Goal: Information Seeking & Learning: Compare options

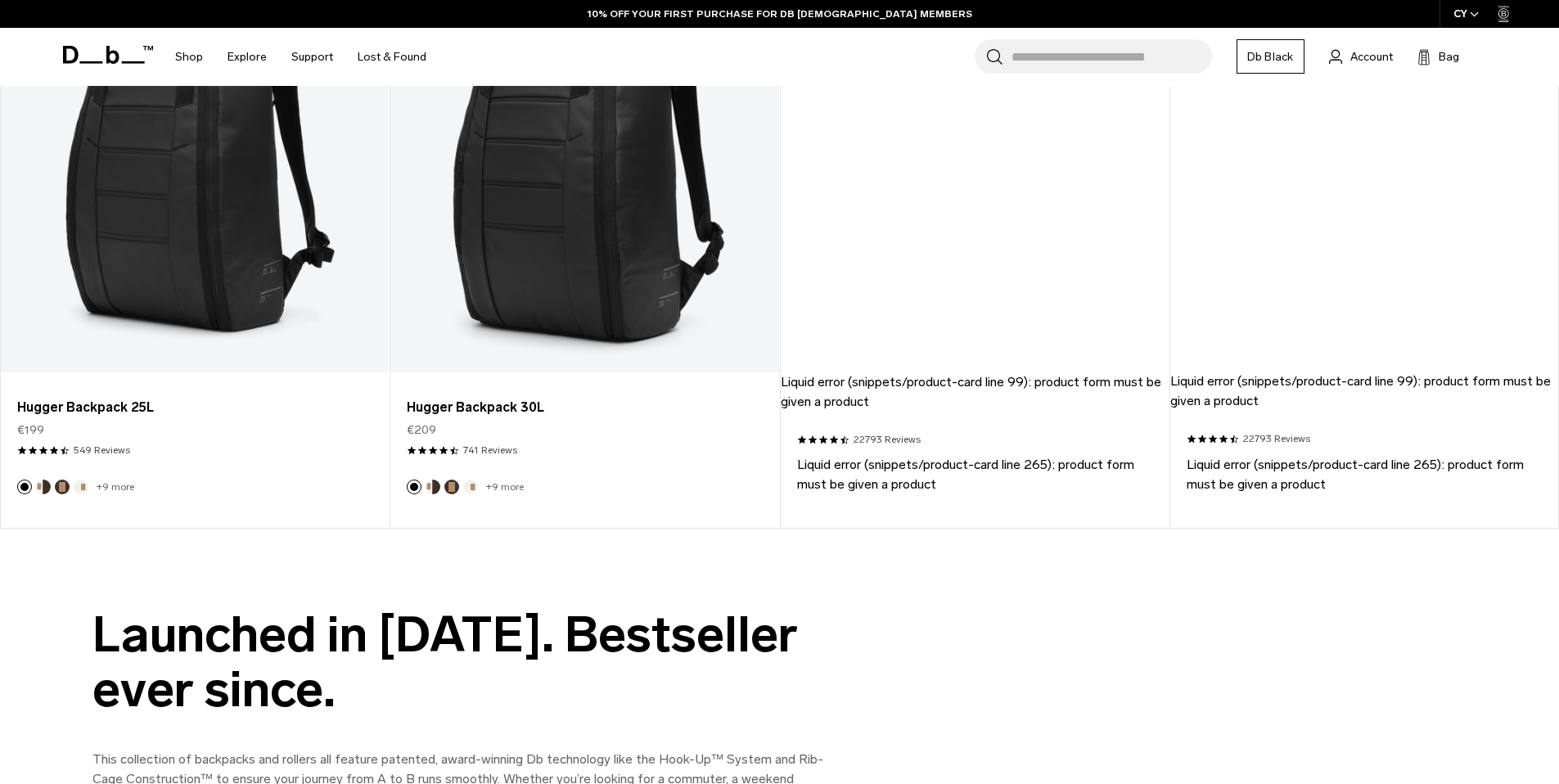
scroll to position [1680, 0]
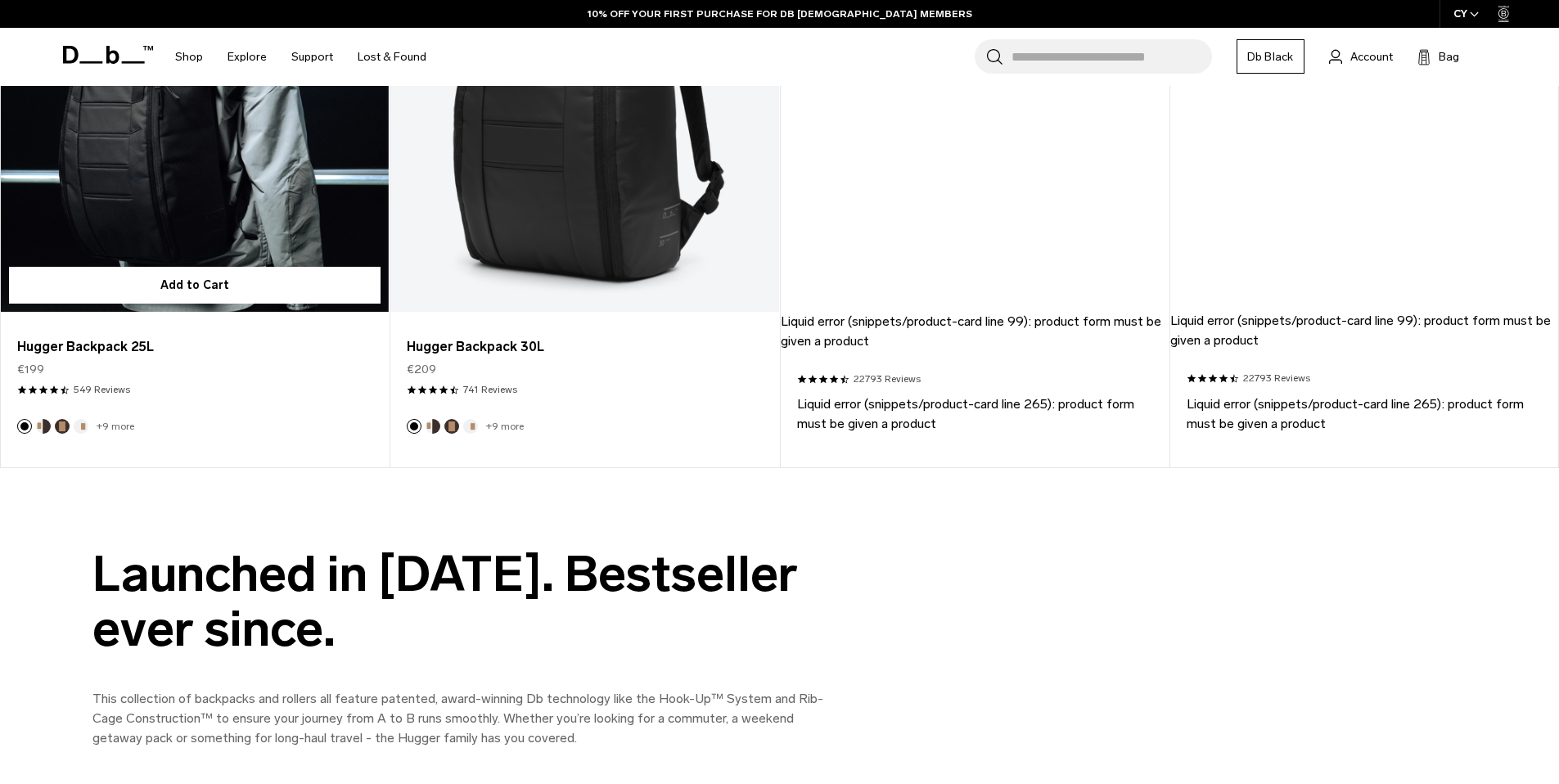
click at [146, 193] on link "Hugger Backpack 25L" at bounding box center [195, 95] width 388 height 431
click at [104, 346] on link "Hugger Backpack 25L" at bounding box center [195, 347] width 355 height 20
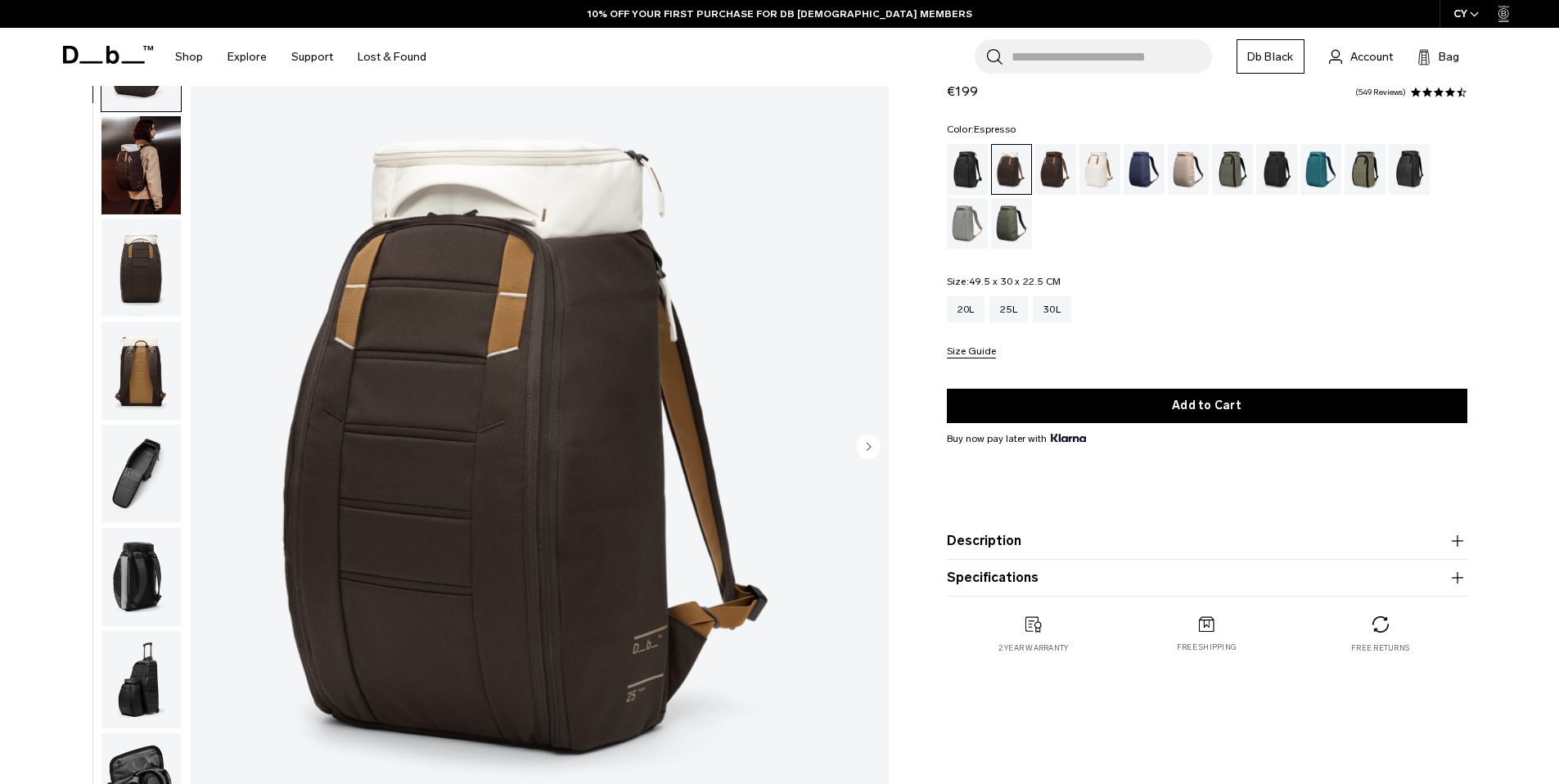
click at [1055, 170] on div "Espresso" at bounding box center [1056, 169] width 42 height 51
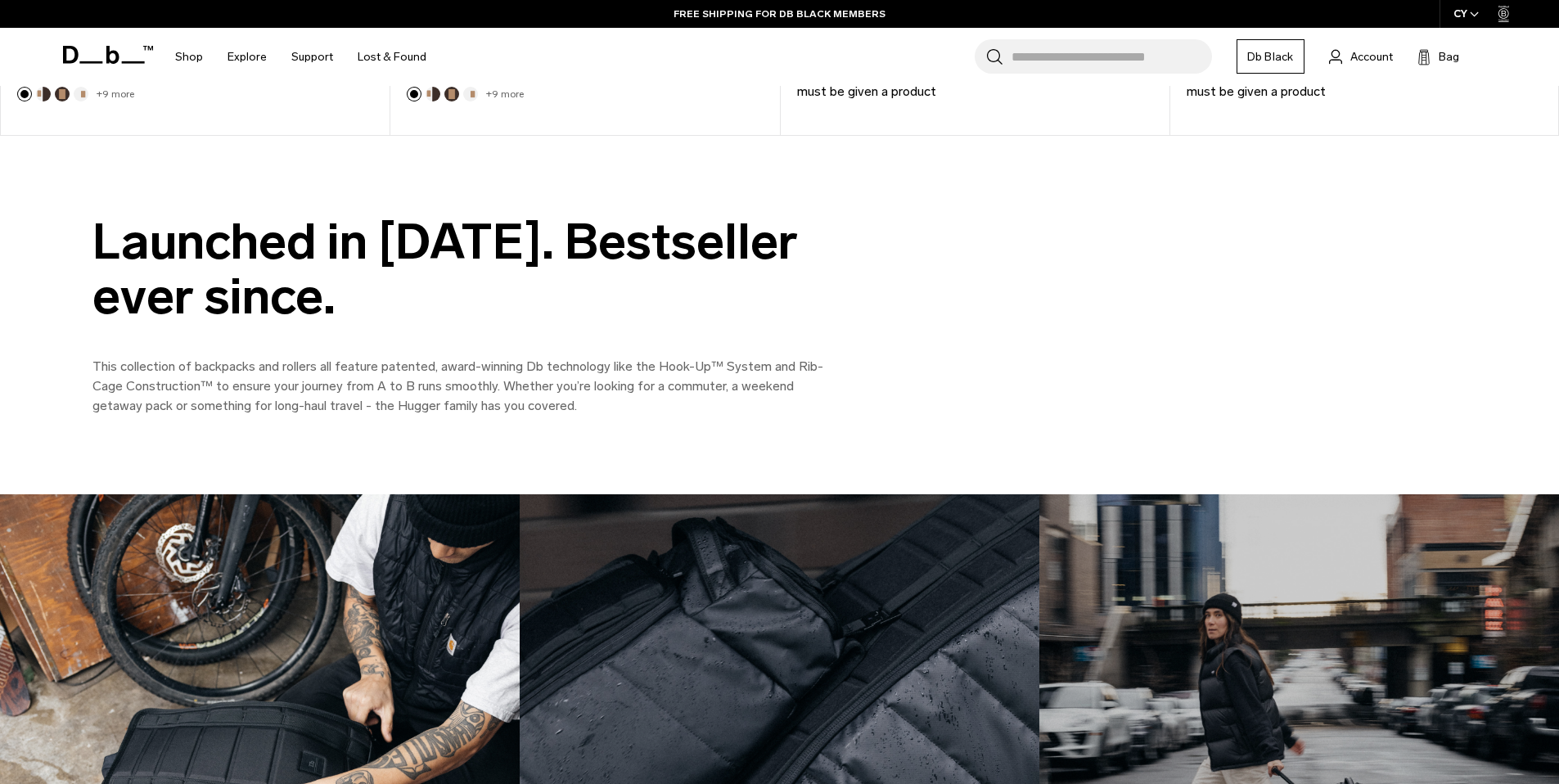
scroll to position [1474, 0]
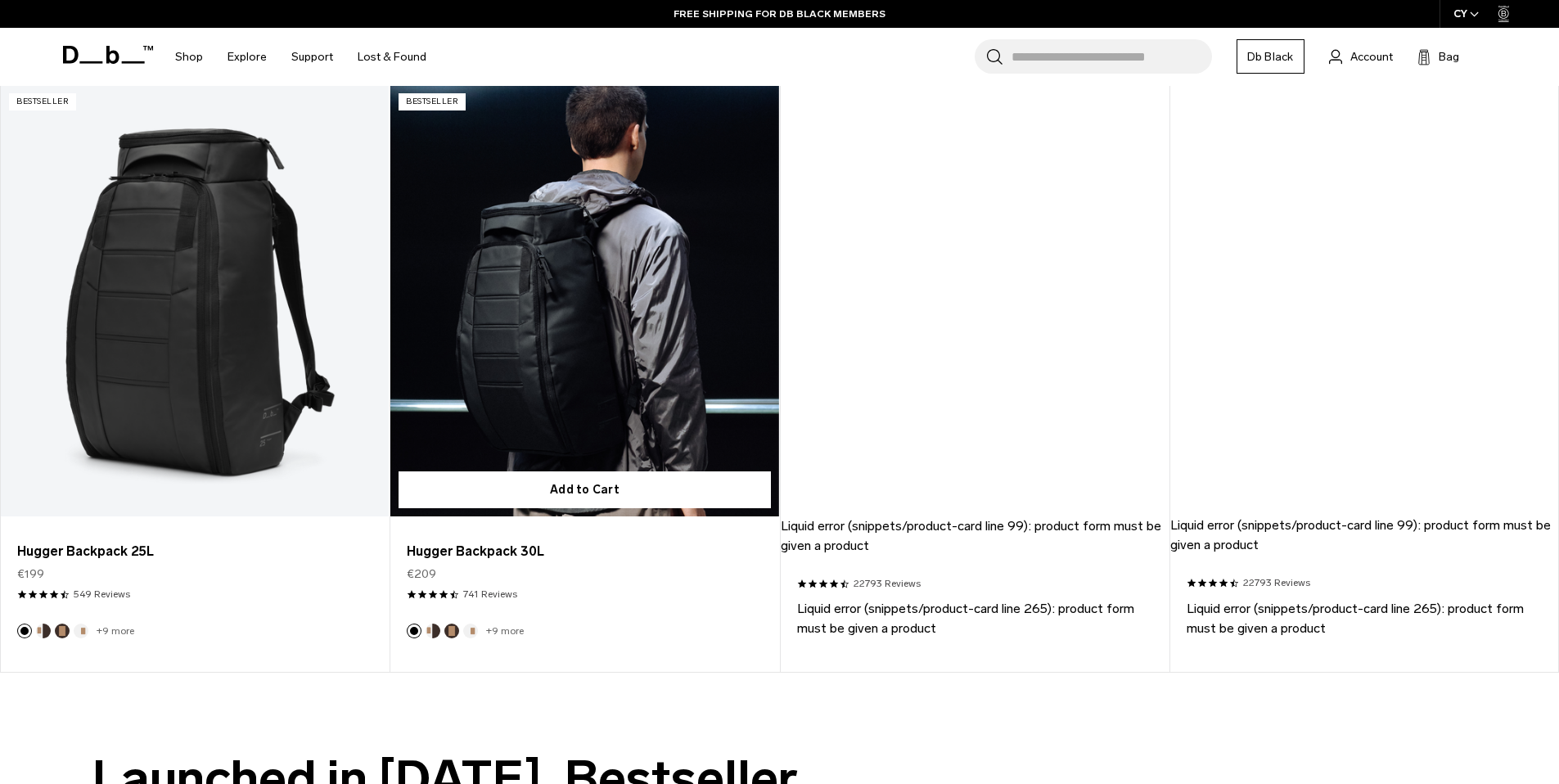
click at [562, 216] on link "Hugger Backpack 30L" at bounding box center [585, 300] width 388 height 431
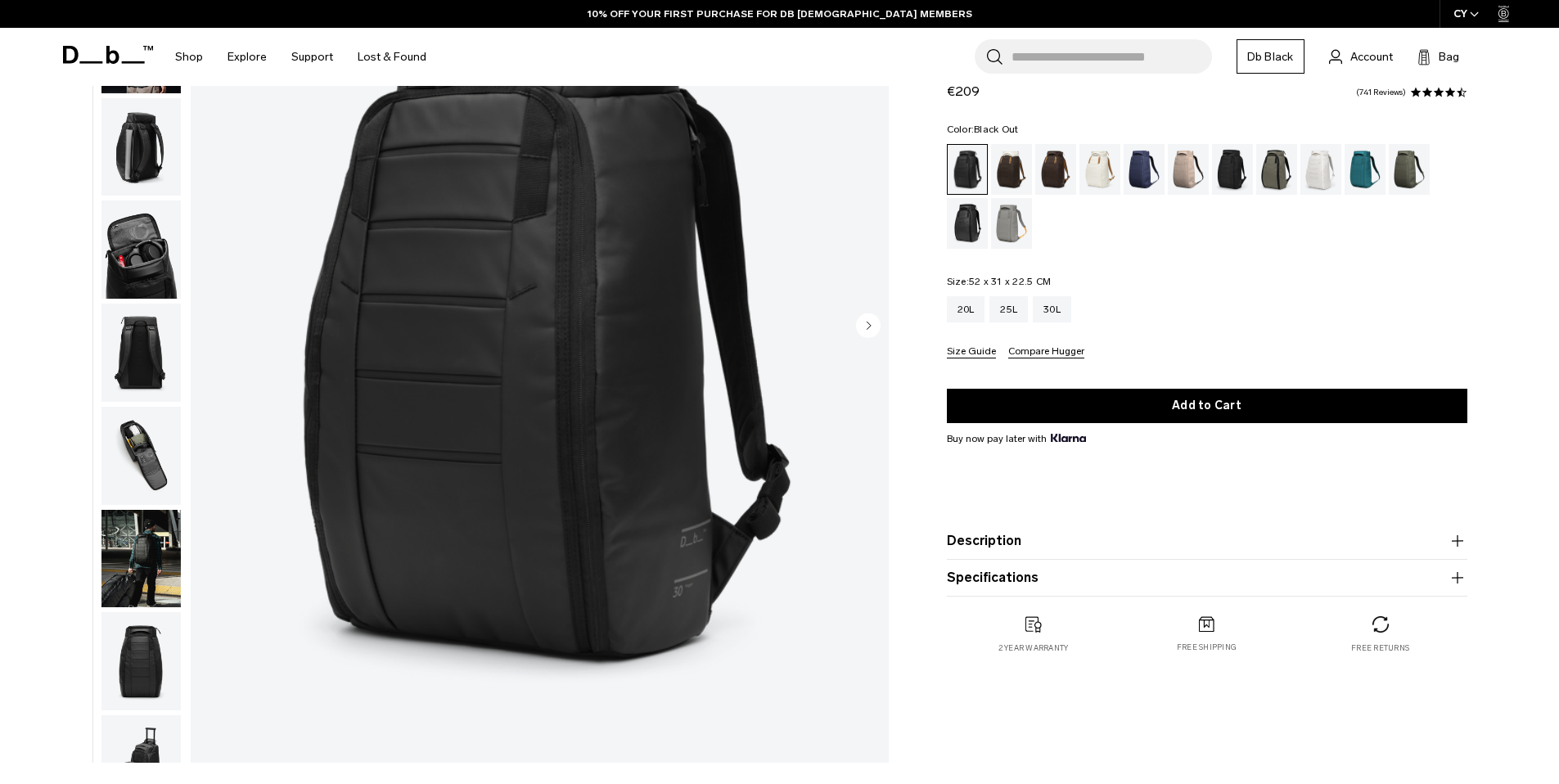
scroll to position [183, 0]
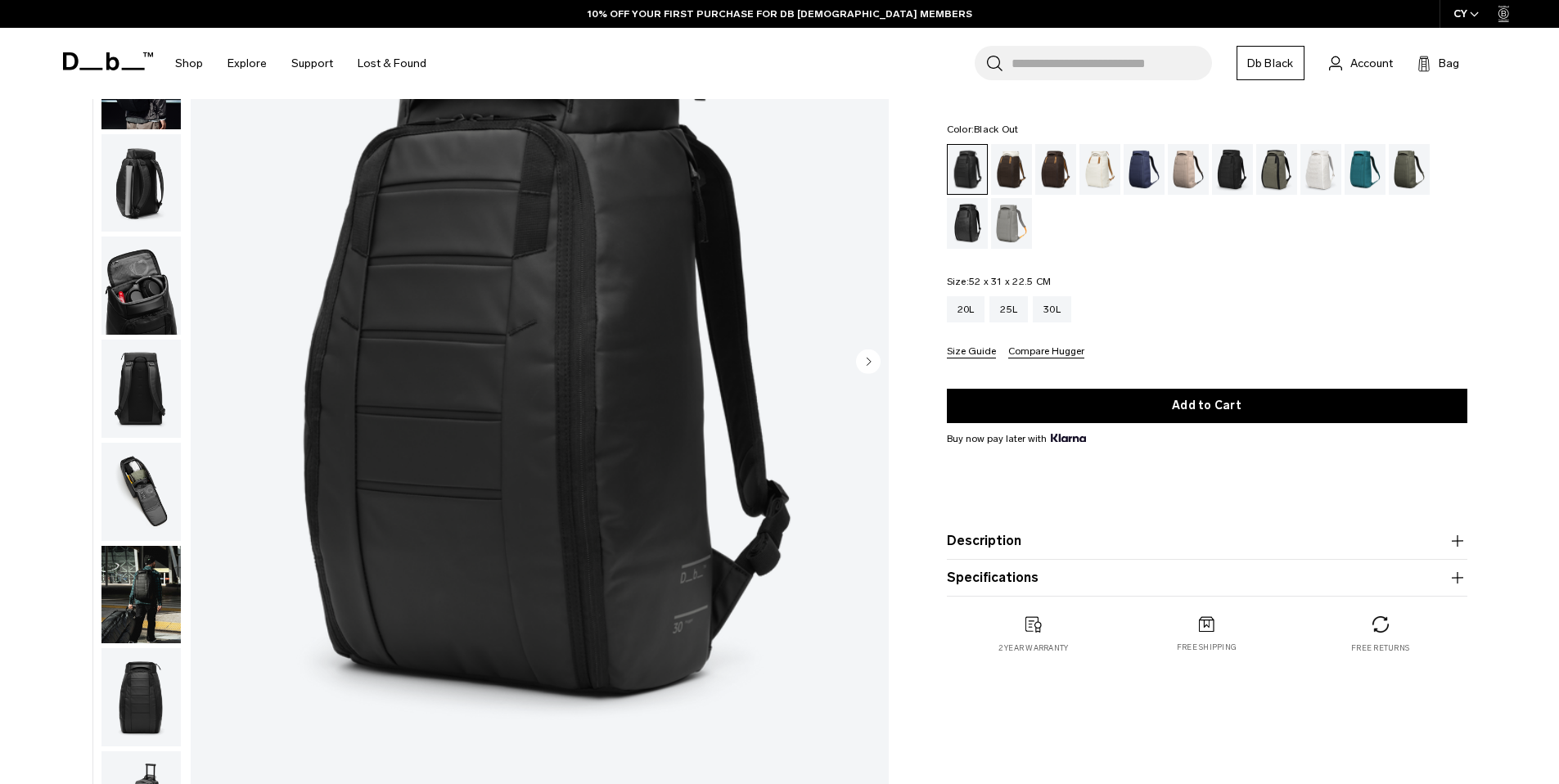
click at [161, 578] on img "button" at bounding box center [141, 595] width 80 height 99
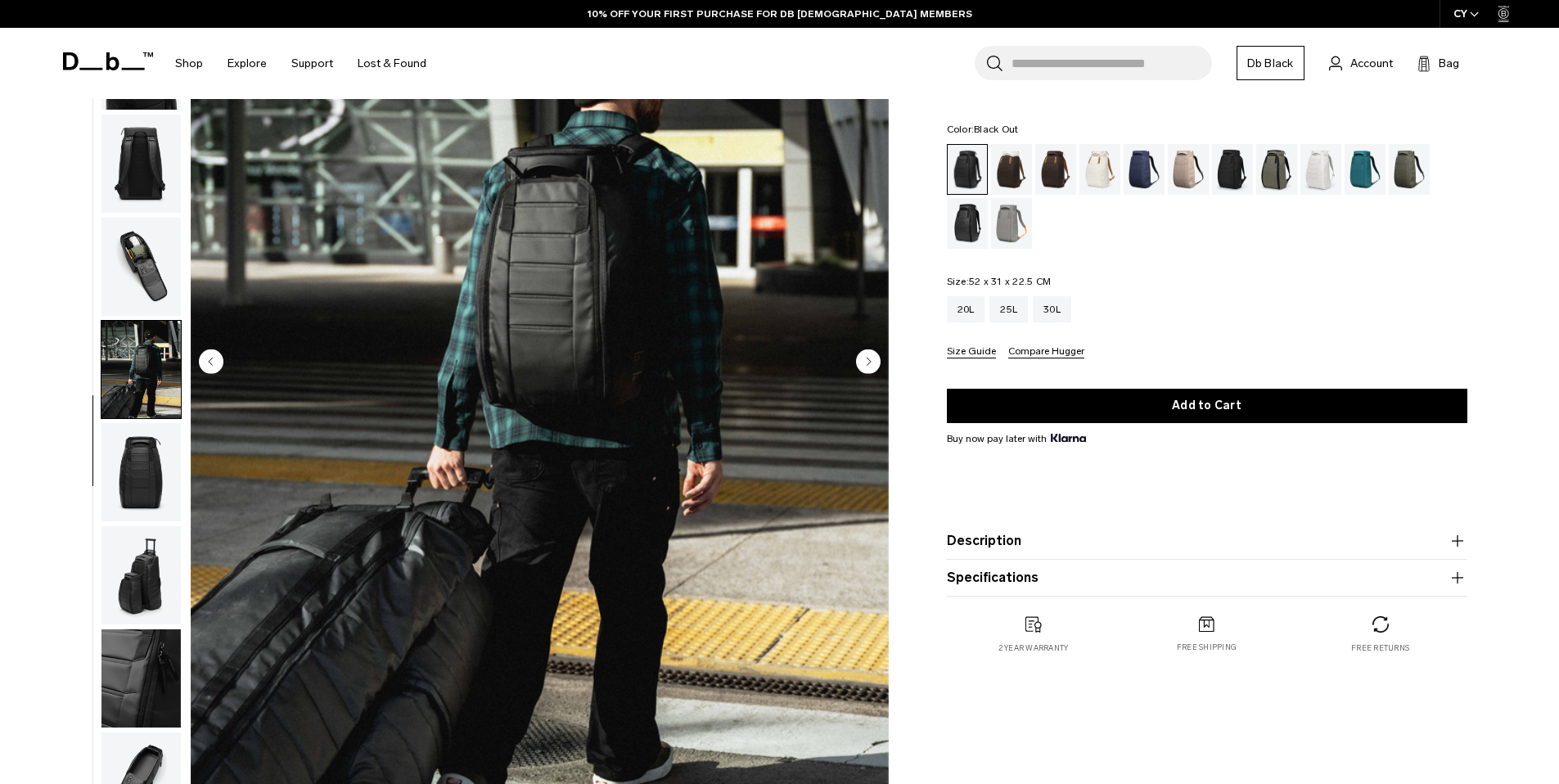
scroll to position [257, 0]
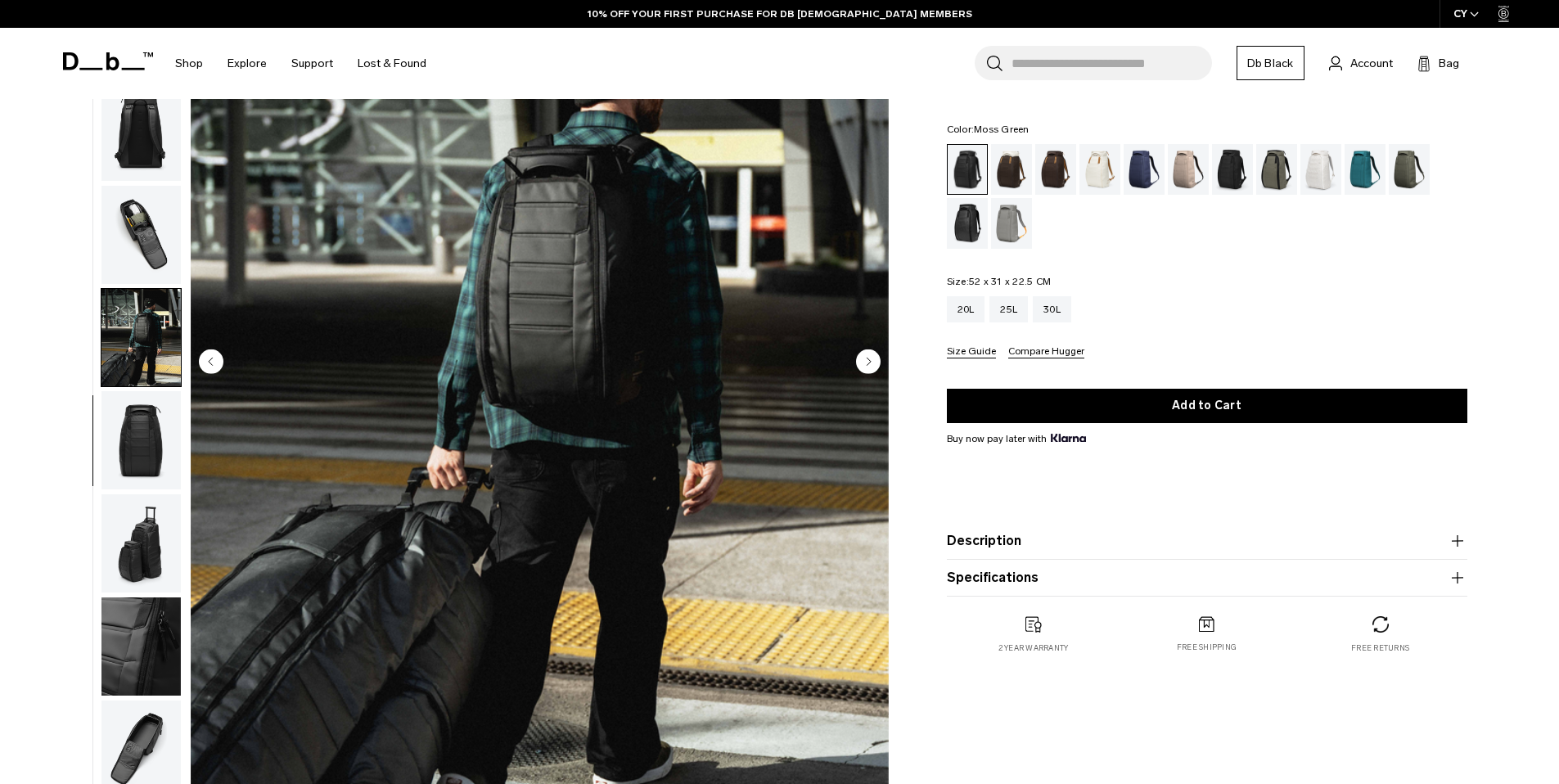
click at [1394, 177] on div "Moss Green" at bounding box center [1410, 169] width 42 height 51
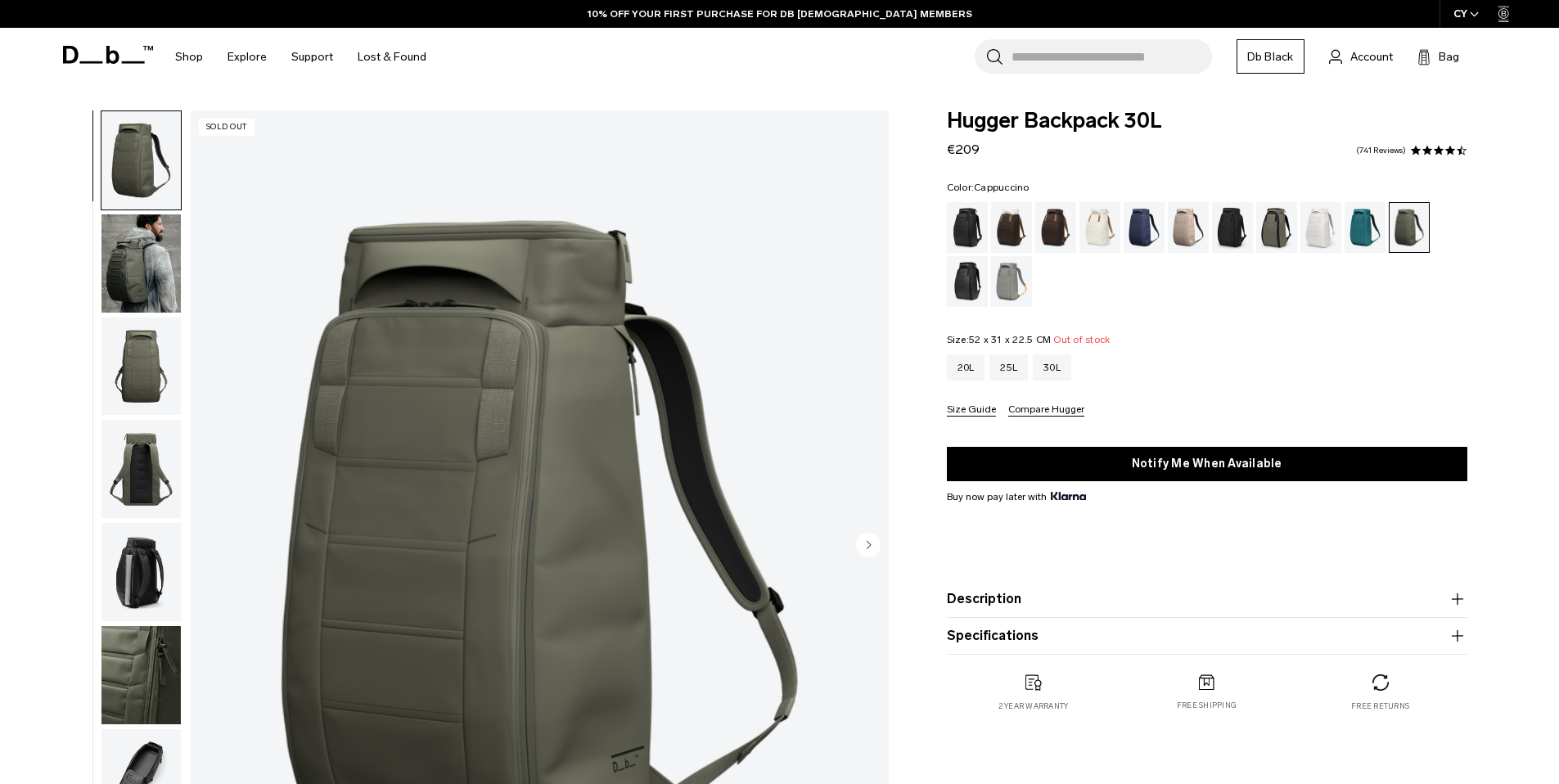
click at [1016, 220] on div "Cappuccino" at bounding box center [1011, 227] width 42 height 51
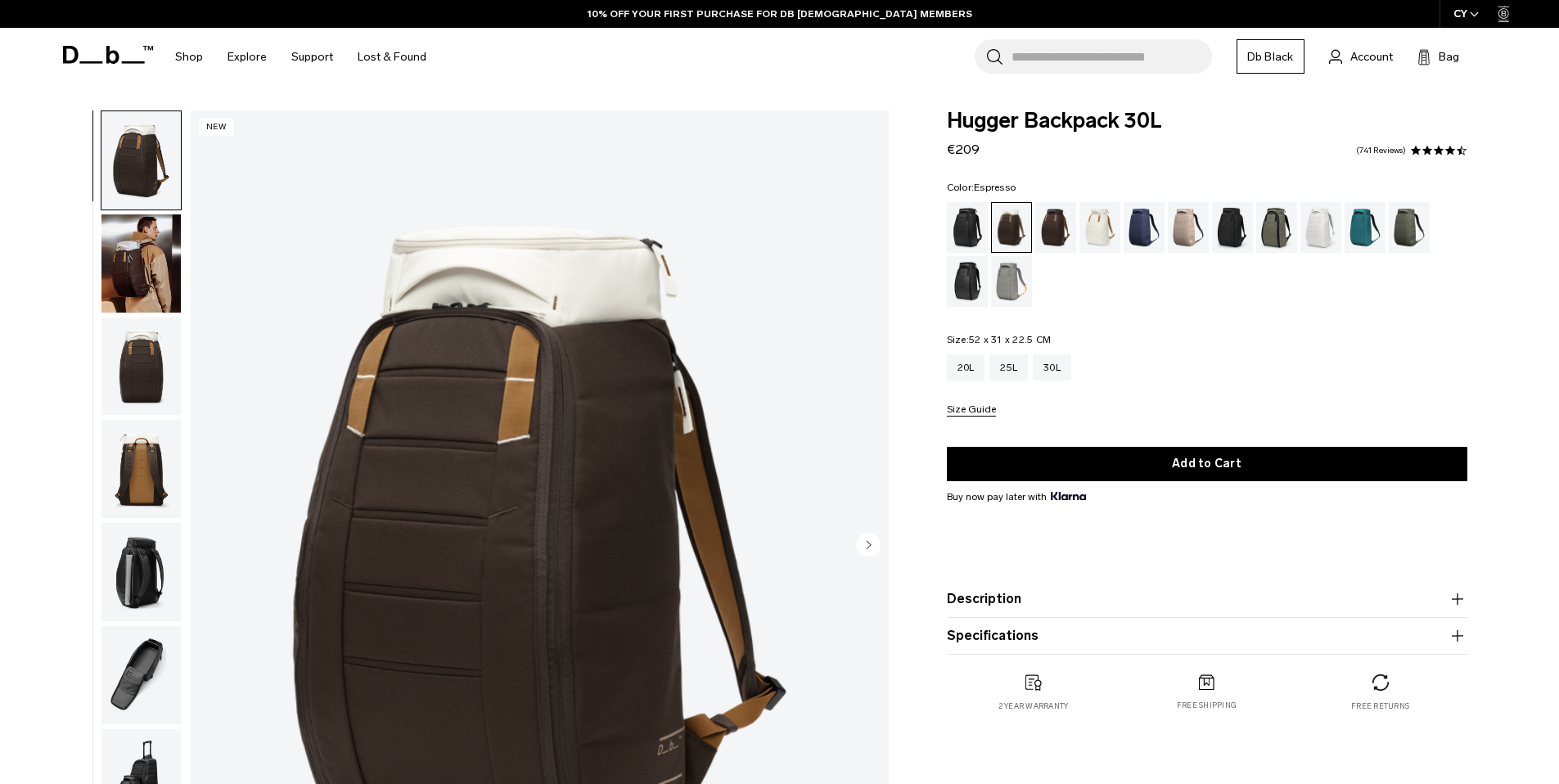
click at [1058, 216] on div "Espresso" at bounding box center [1056, 227] width 42 height 51
